Goal: Task Accomplishment & Management: Manage account settings

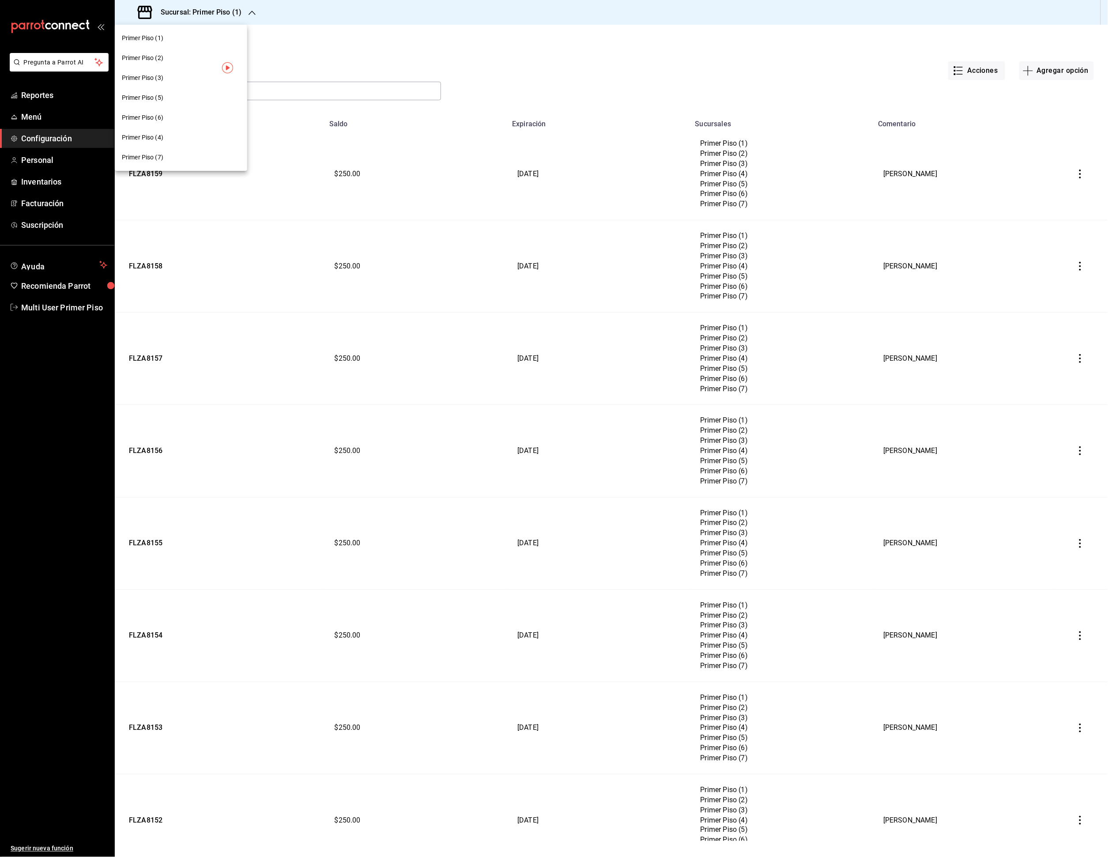
click at [144, 117] on span "Primer Piso (6)" at bounding box center [142, 117] width 41 height 9
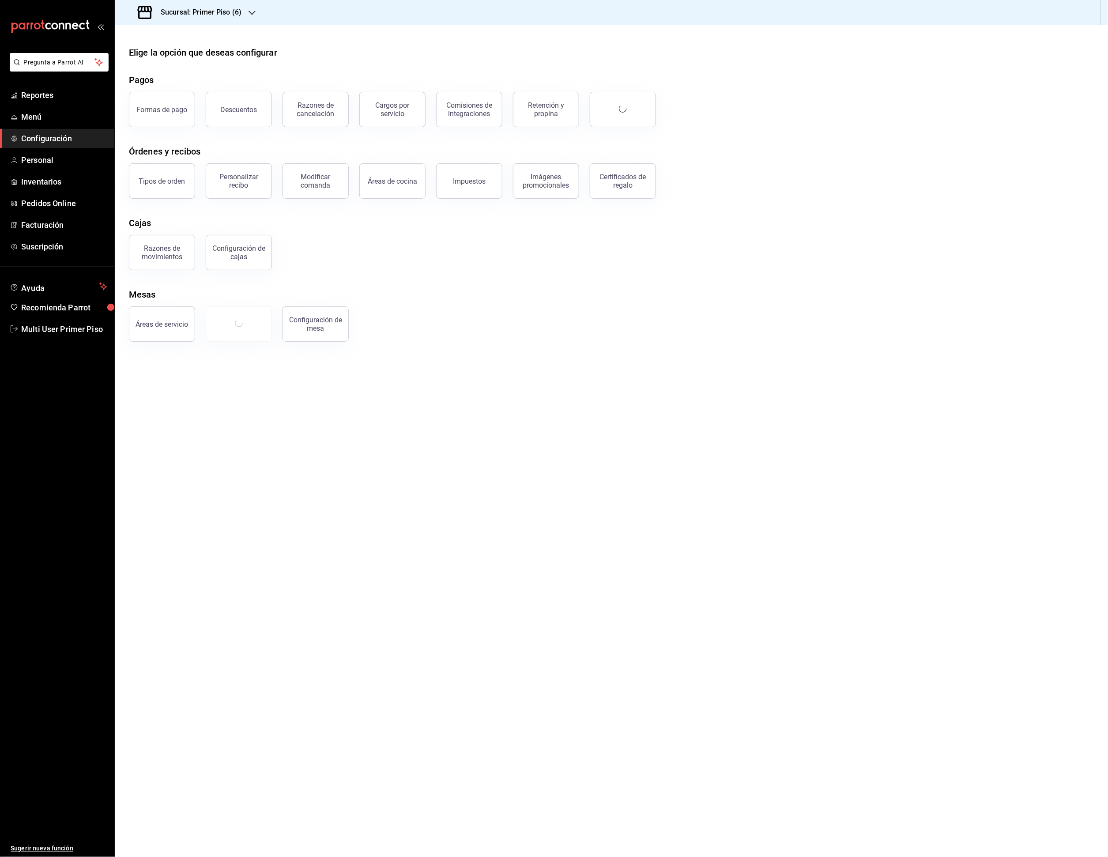
click at [66, 140] on span "Configuración" at bounding box center [64, 138] width 86 height 12
click at [614, 187] on div "Certificados de regalo" at bounding box center [622, 181] width 55 height 17
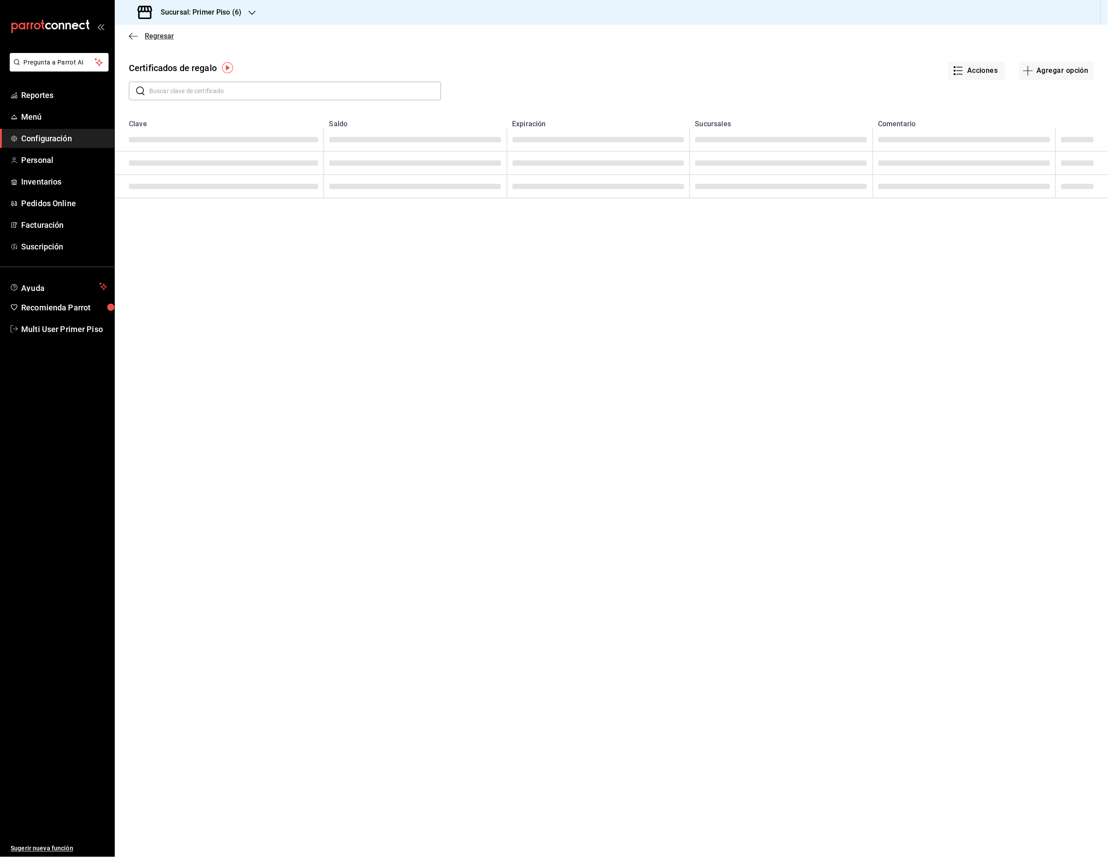
click at [137, 38] on icon "button" at bounding box center [133, 36] width 9 height 8
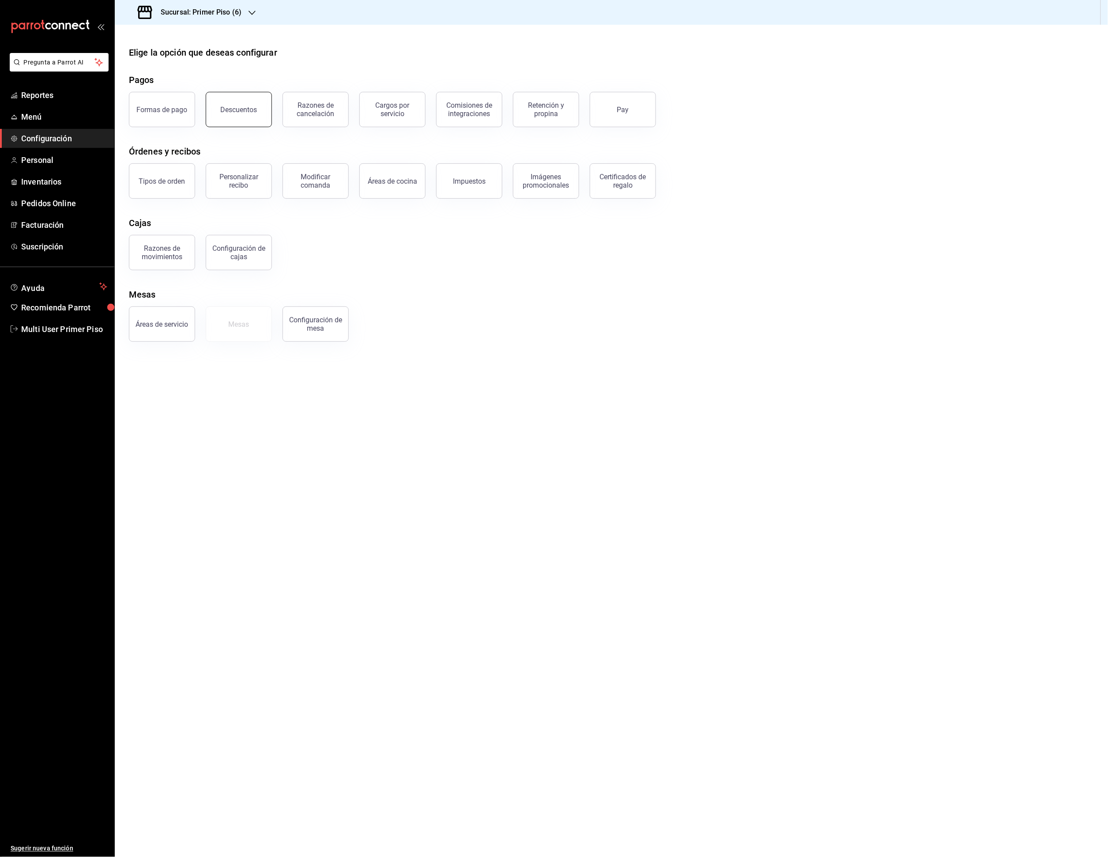
click at [229, 114] on button "Descuentos" at bounding box center [239, 109] width 66 height 35
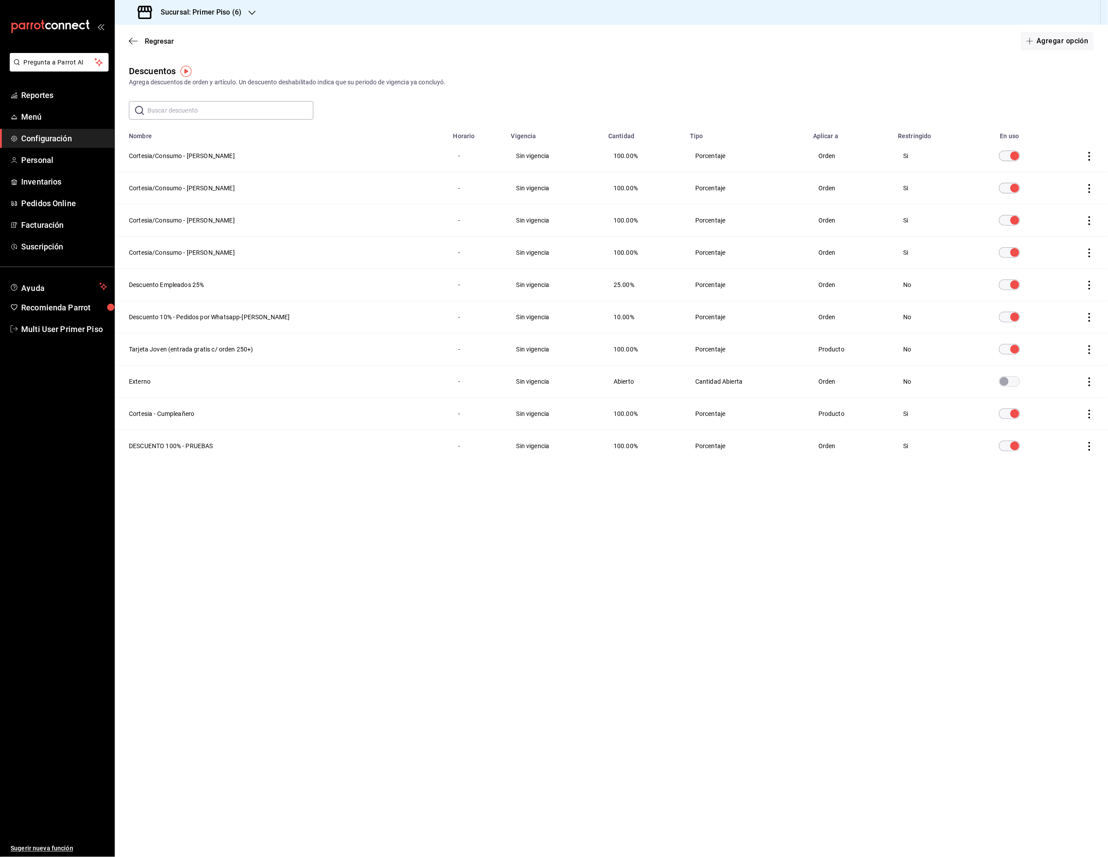
click at [233, 4] on div "Sucursal: Primer Piso (6)" at bounding box center [190, 12] width 137 height 25
click at [162, 78] on span "Primer Piso (3)" at bounding box center [142, 77] width 41 height 9
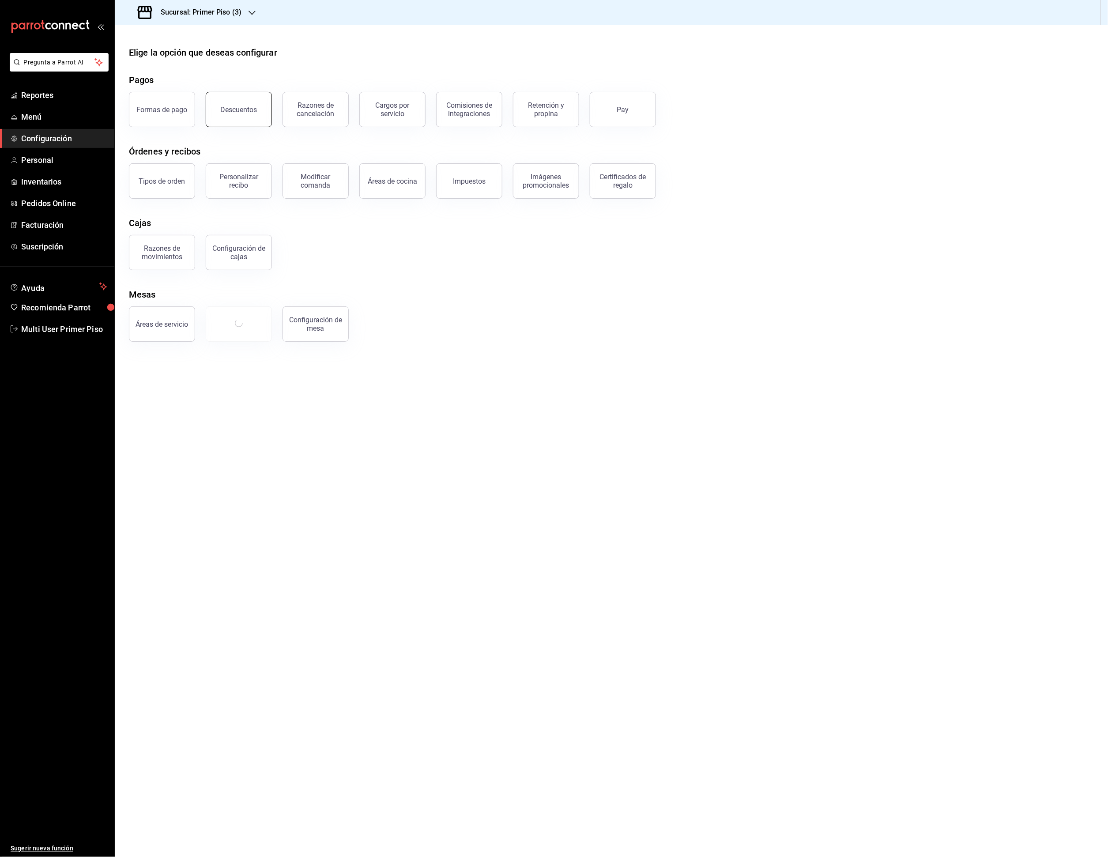
click at [256, 117] on button "Descuentos" at bounding box center [239, 109] width 66 height 35
